Goal: Task Accomplishment & Management: Manage account settings

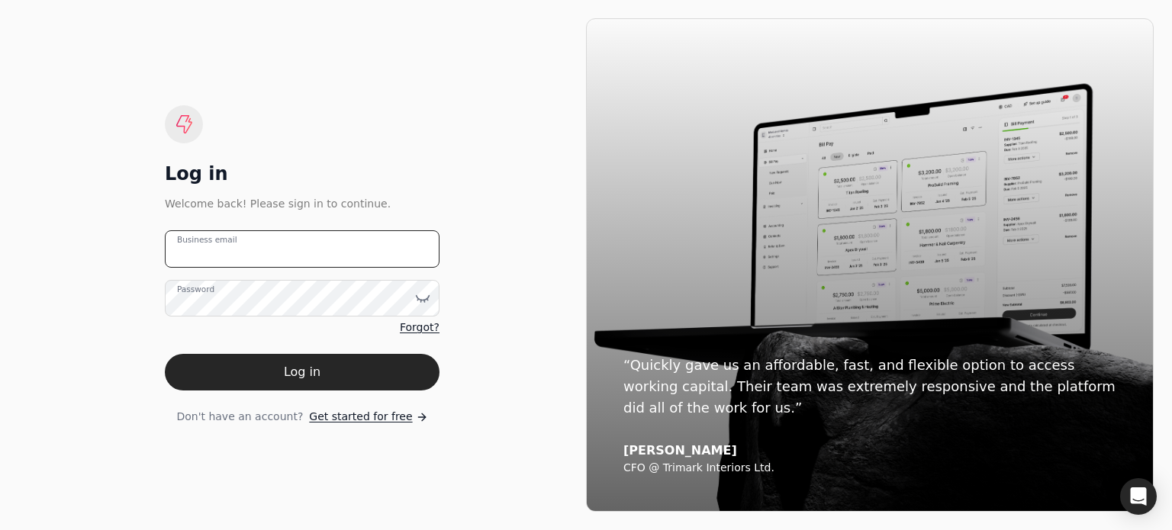
drag, startPoint x: 0, startPoint y: 0, endPoint x: 325, endPoint y: 250, distance: 410.2
click at [325, 250] on email "Business email" at bounding box center [302, 248] width 275 height 37
type email "[EMAIL_ADDRESS][DOMAIN_NAME]"
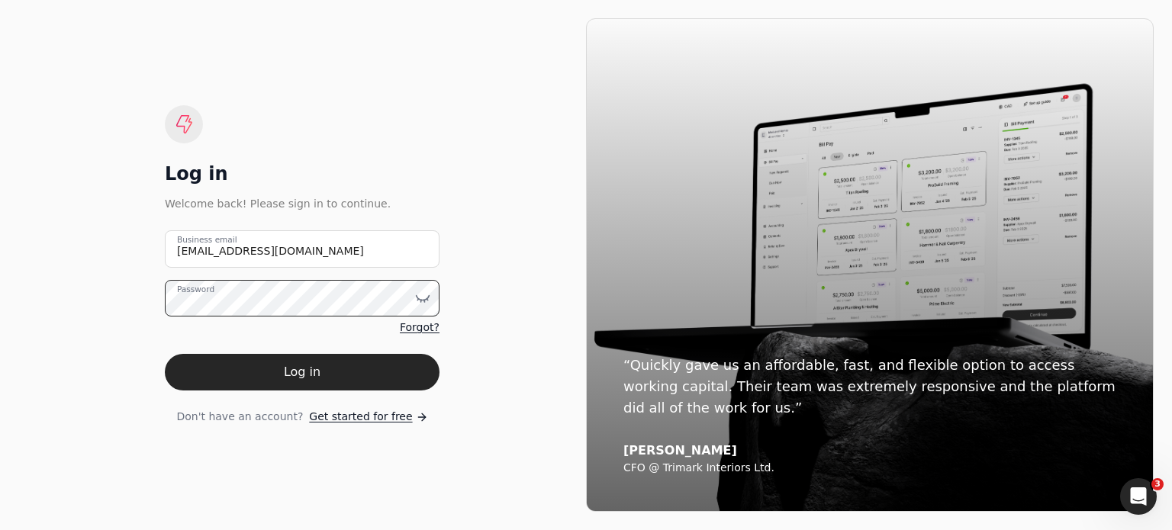
click at [165, 354] on button "Log in" at bounding box center [302, 372] width 275 height 37
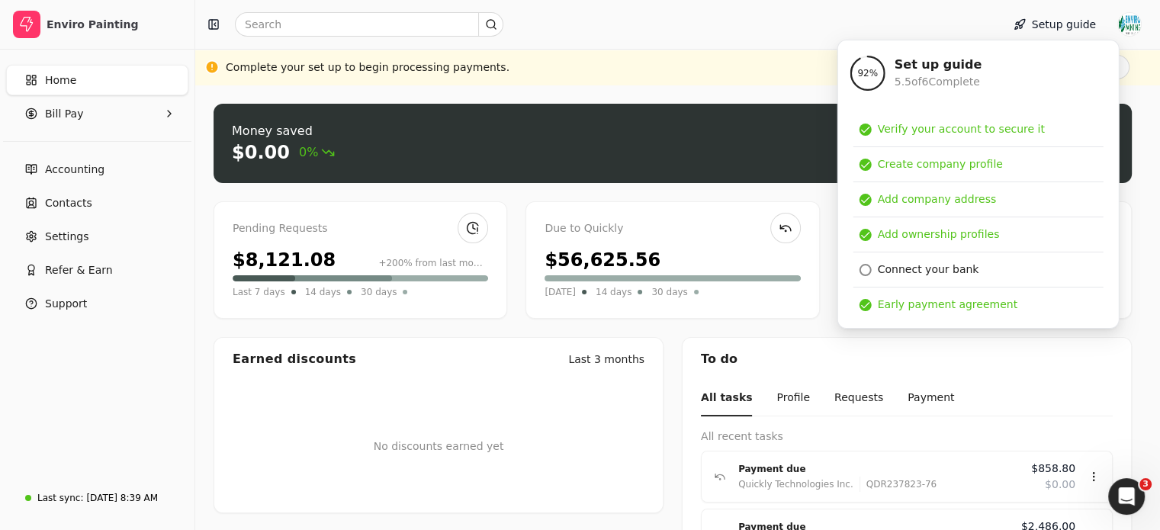
click at [927, 31] on div at bounding box center [595, 24] width 788 height 24
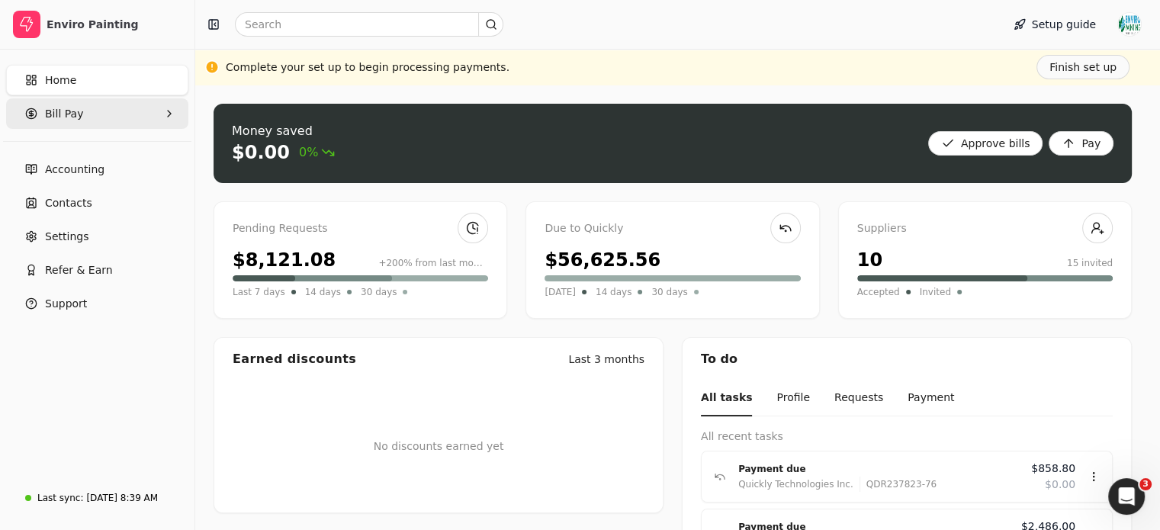
click at [121, 122] on Pay "Bill Pay" at bounding box center [97, 113] width 182 height 31
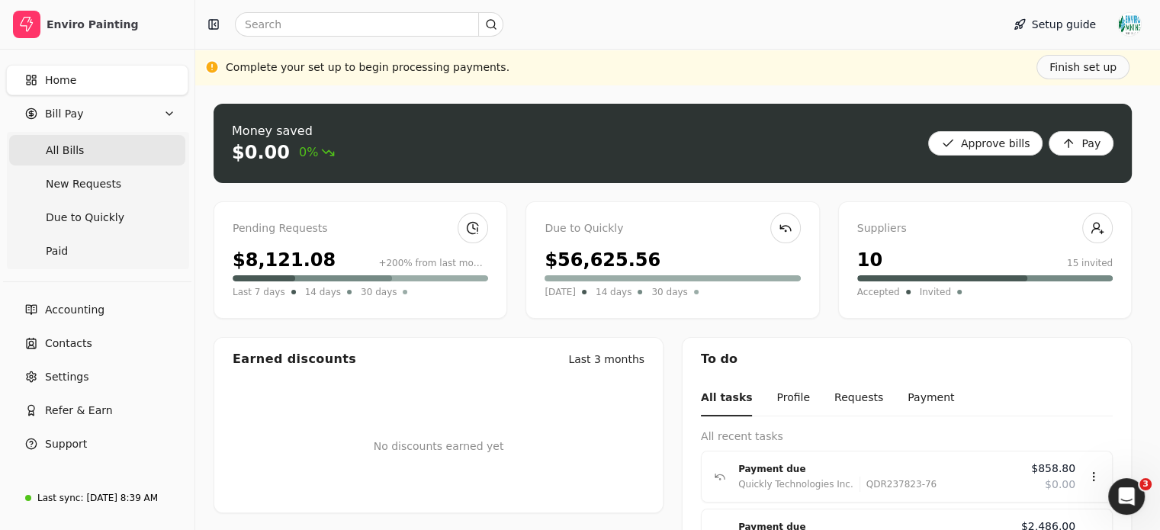
click at [124, 153] on Bills "All Bills" at bounding box center [97, 150] width 176 height 31
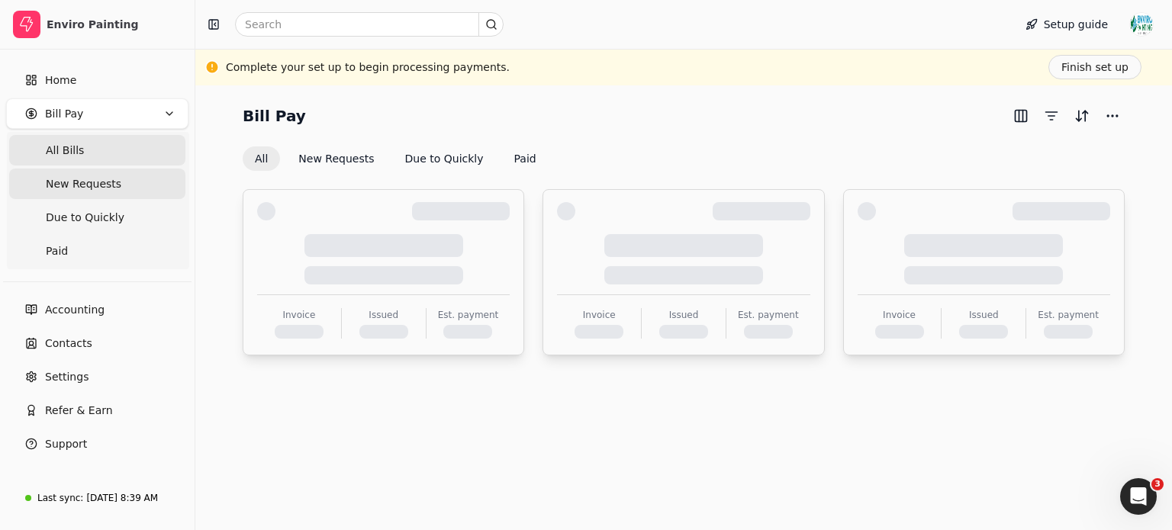
click at [115, 186] on Requests "New Requests" at bounding box center [97, 184] width 176 height 31
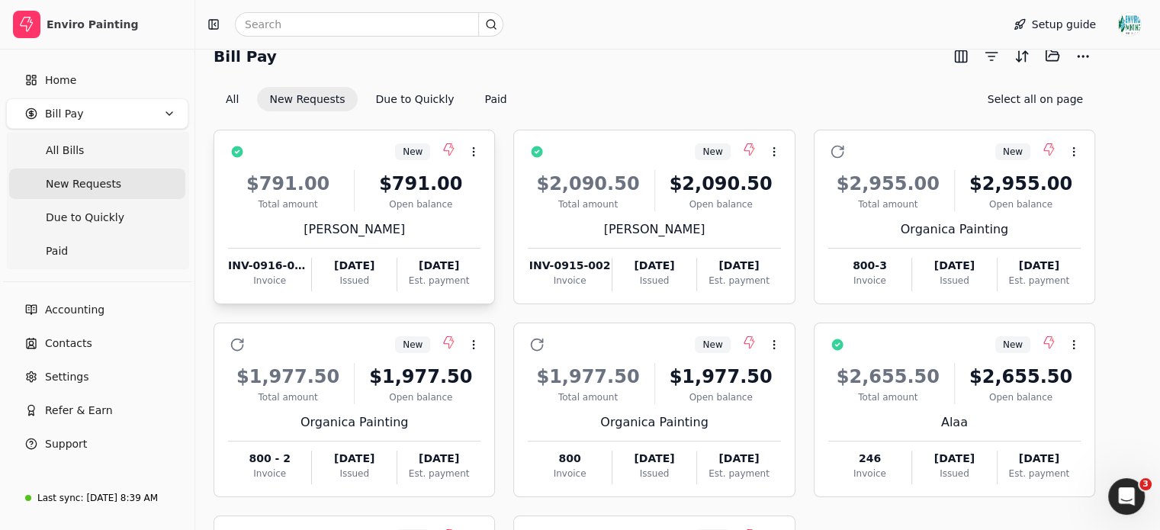
scroll to position [54, 0]
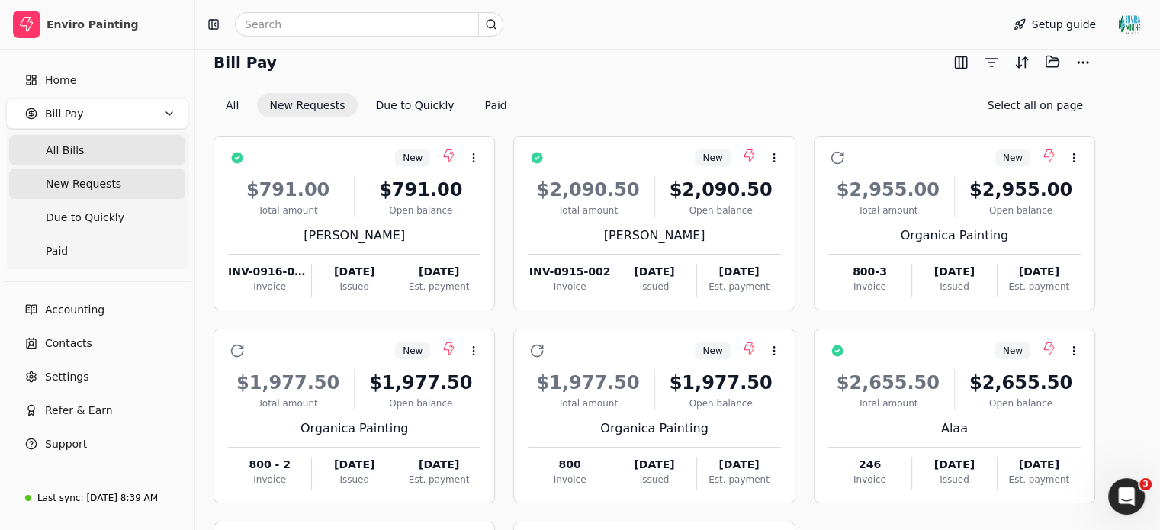
click at [132, 161] on Bills "All Bills" at bounding box center [97, 150] width 176 height 31
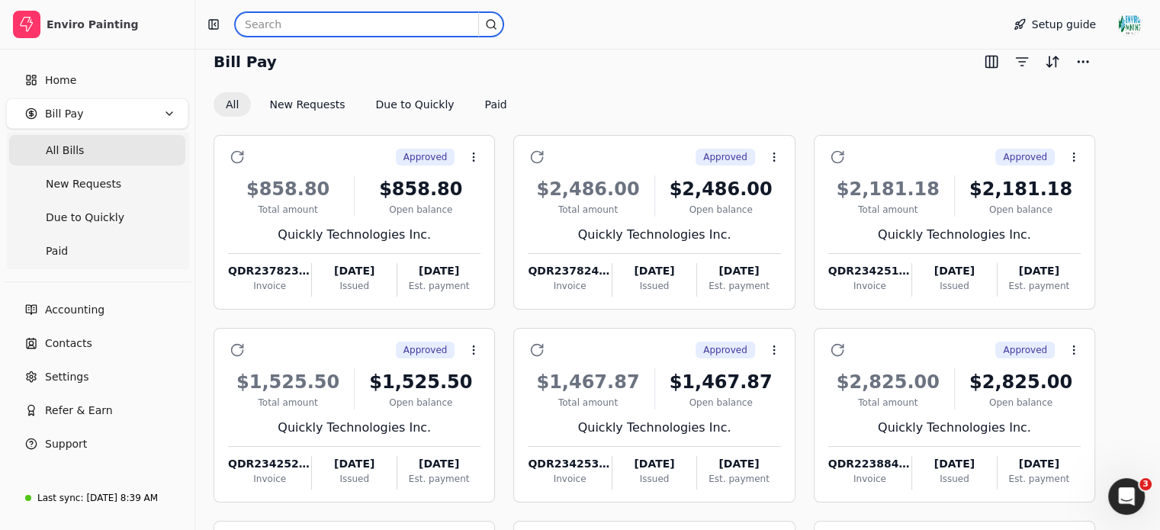
click at [372, 18] on input "text" at bounding box center [369, 24] width 269 height 24
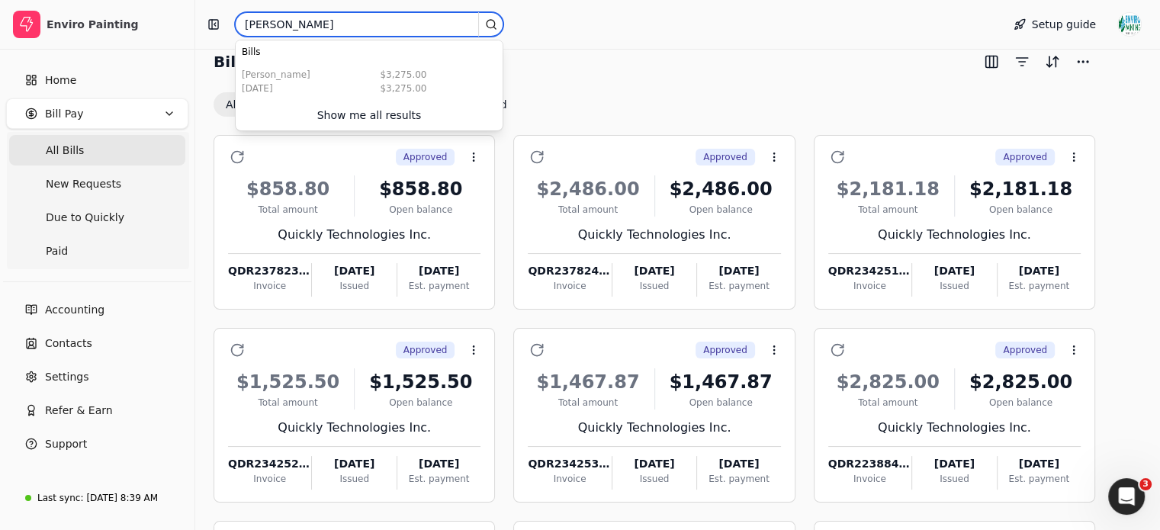
type input "[PERSON_NAME]"
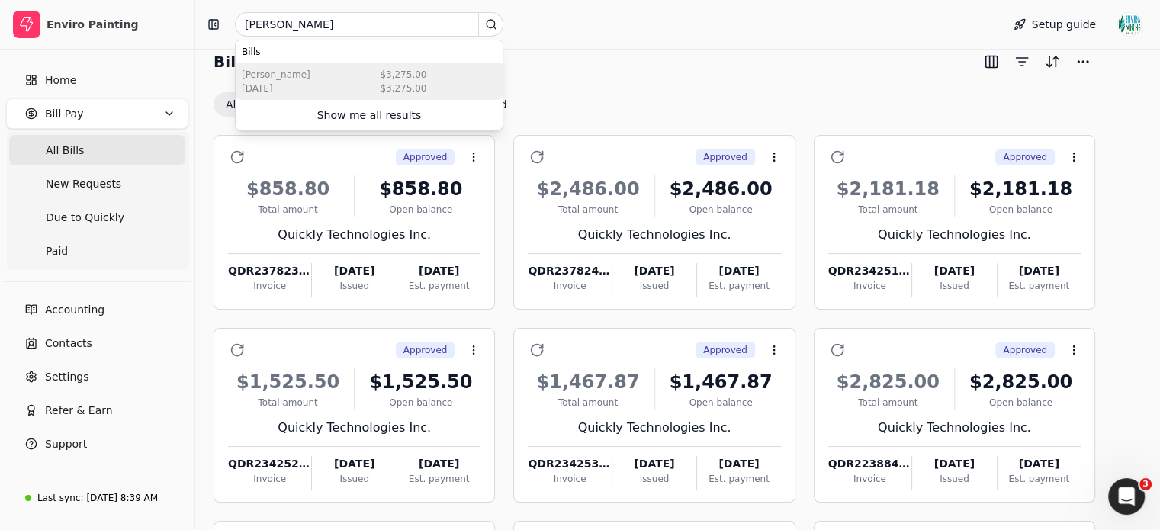
click at [412, 71] on div "$3,275.00" at bounding box center [403, 75] width 47 height 14
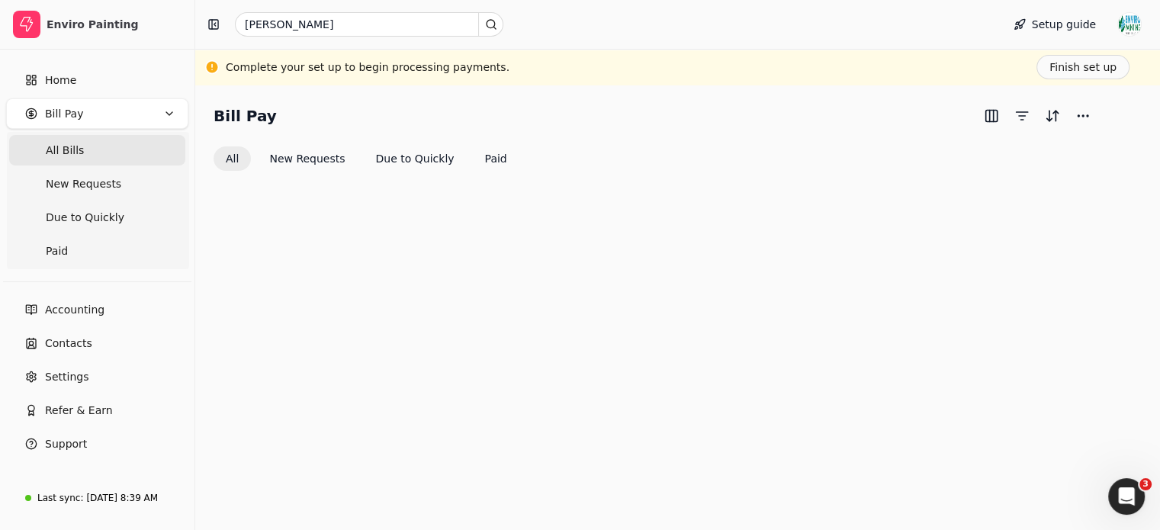
scroll to position [54, 0]
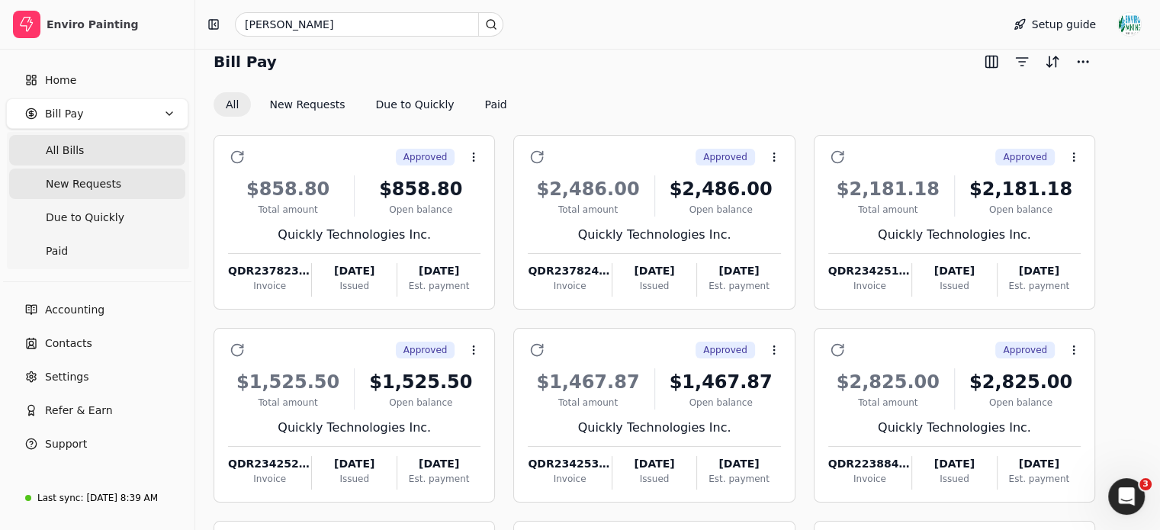
click at [75, 182] on span "New Requests" at bounding box center [84, 184] width 76 height 16
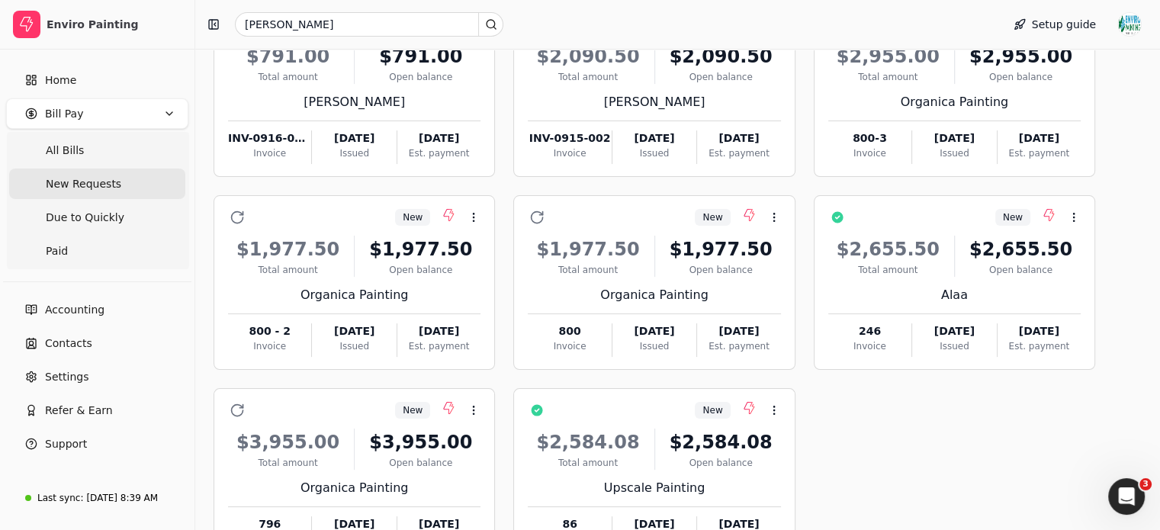
scroll to position [192, 0]
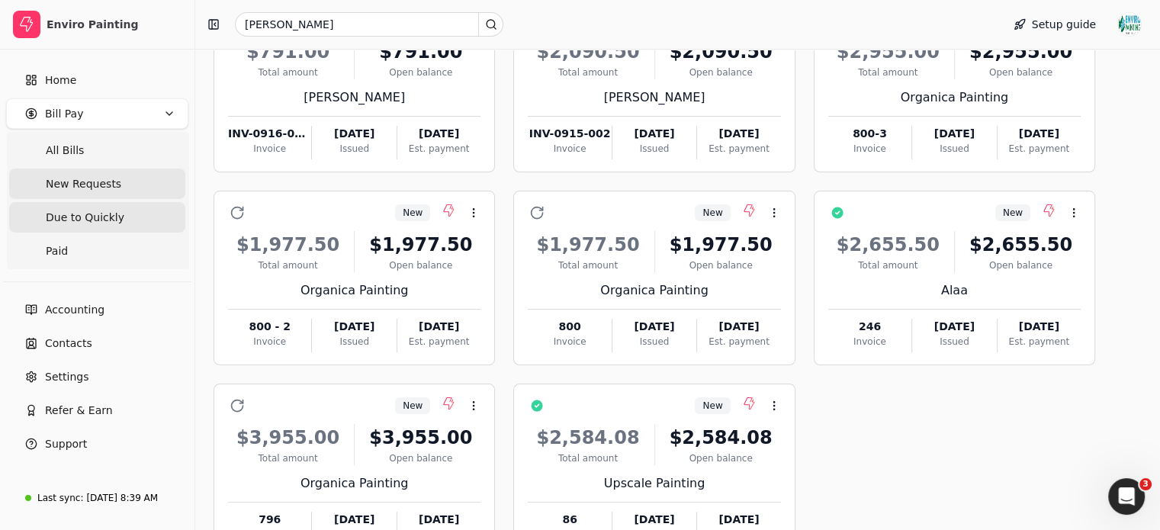
click at [79, 211] on span "Due to Quickly" at bounding box center [85, 218] width 79 height 16
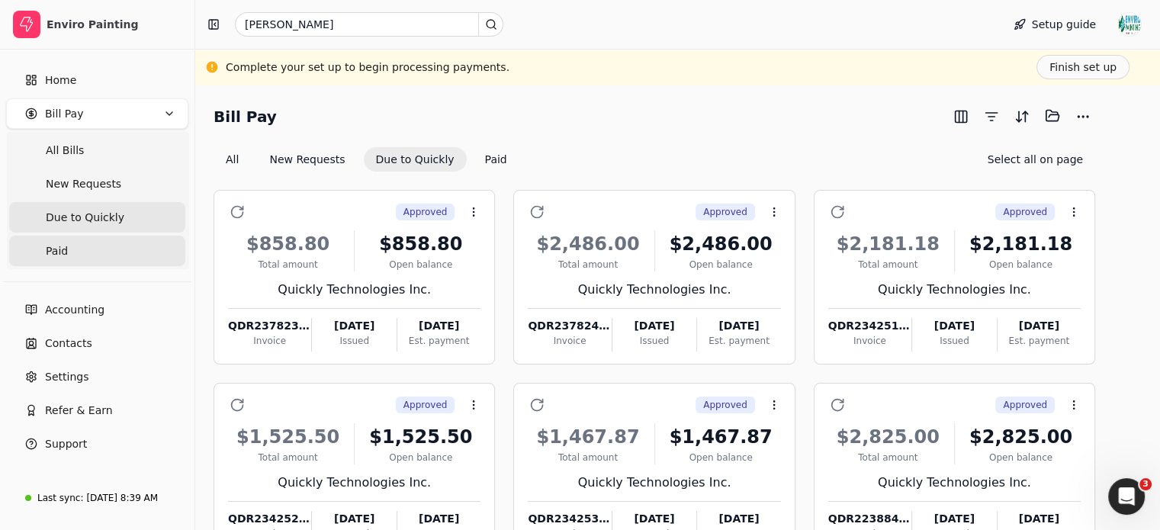
click at [122, 237] on link "Paid" at bounding box center [97, 251] width 176 height 31
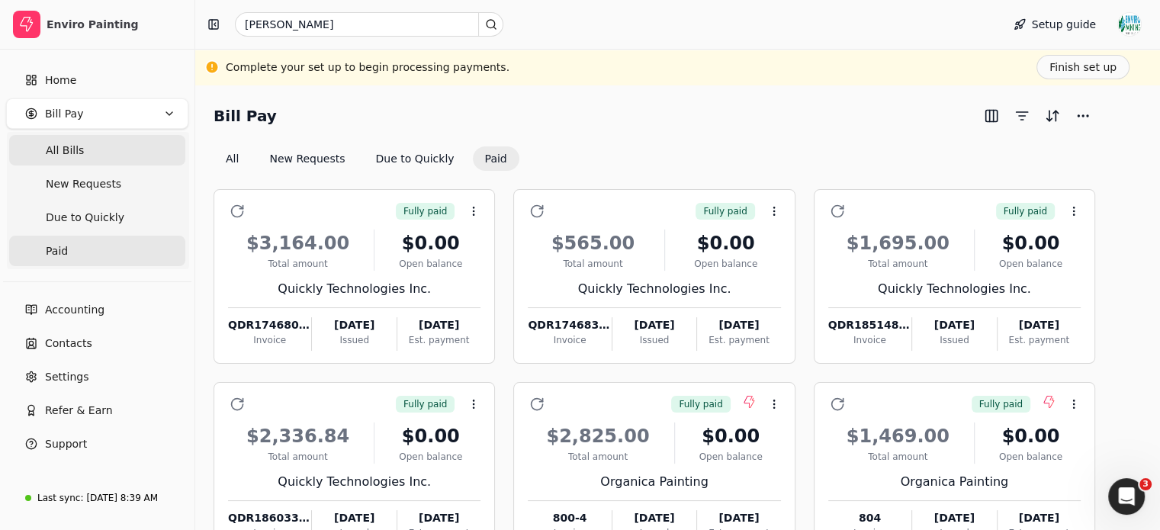
click at [138, 146] on Bills "All Bills" at bounding box center [97, 150] width 176 height 31
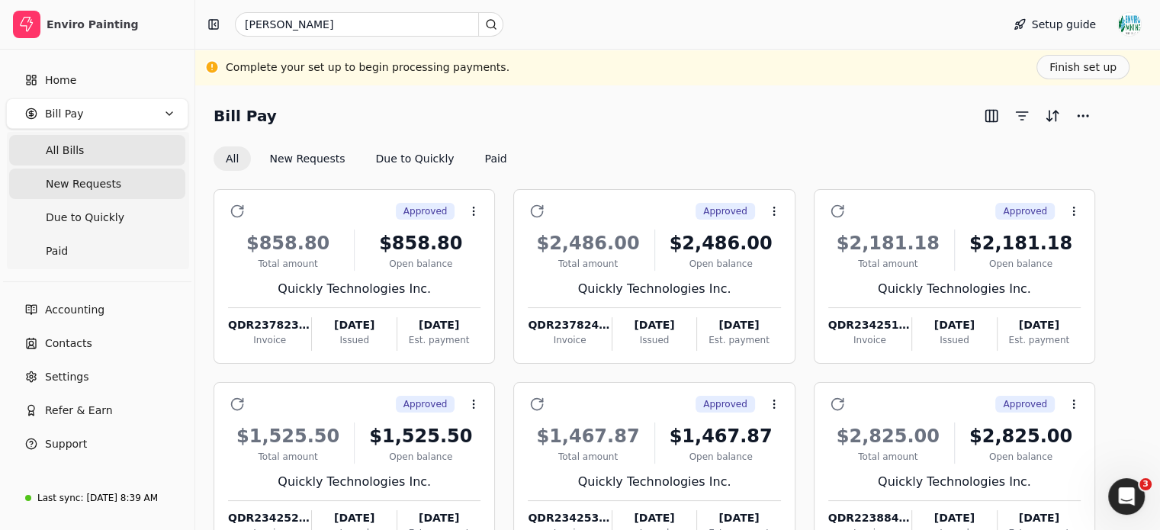
click at [147, 181] on Requests "New Requests" at bounding box center [97, 184] width 176 height 31
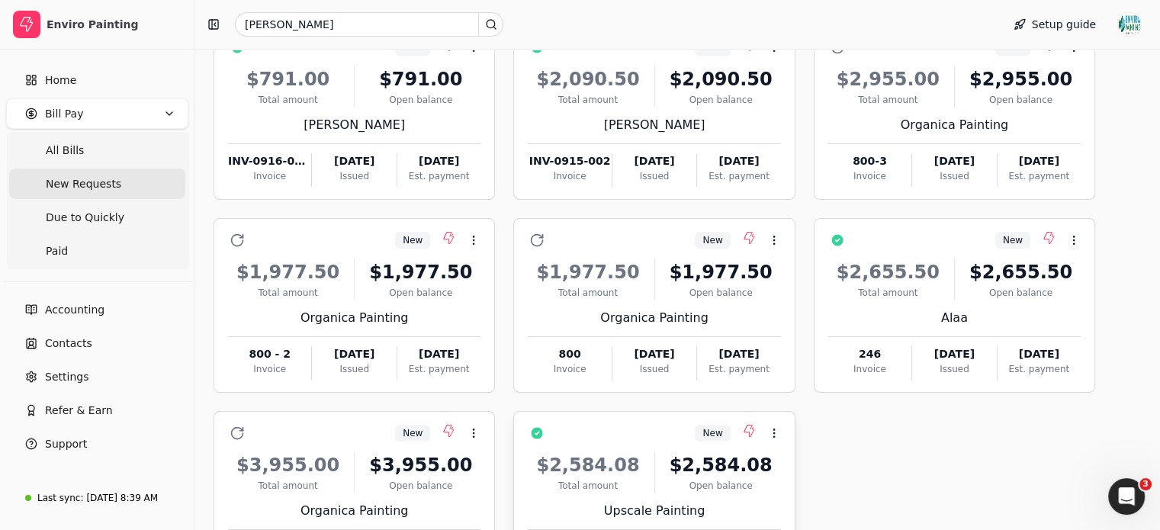
scroll to position [168, 0]
